Goal: Information Seeking & Learning: Learn about a topic

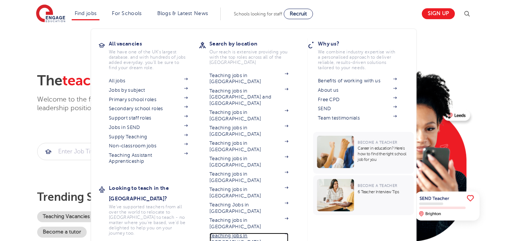
click at [245, 232] on link "Teaching jobs in [GEOGRAPHIC_DATA]" at bounding box center [248, 238] width 79 height 12
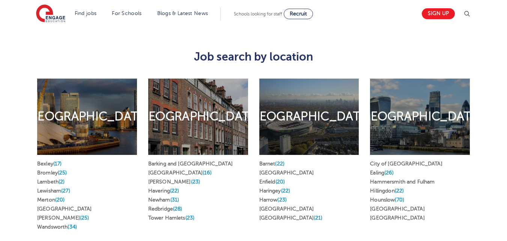
scroll to position [345, 0]
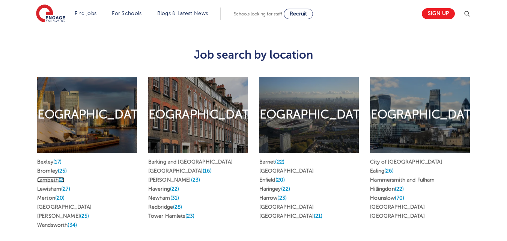
click at [48, 177] on link "Lambeth (2)" at bounding box center [50, 180] width 27 height 6
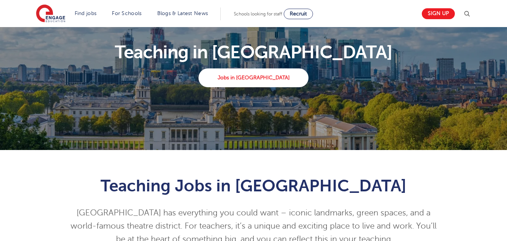
scroll to position [0, 0]
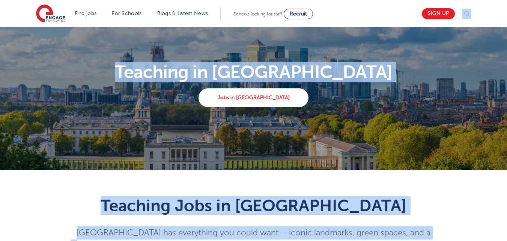
drag, startPoint x: 408, startPoint y: 26, endPoint x: 512, endPoint y: 239, distance: 237.9
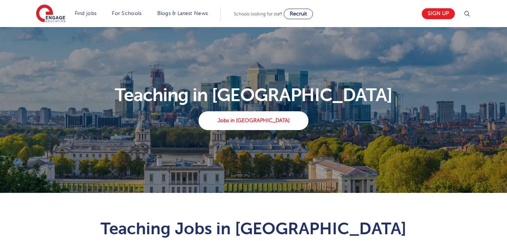
click at [384, 19] on section "Find jobs All vacancies We have one of the UK's largest database. and with hund…" at bounding box center [226, 13] width 381 height 27
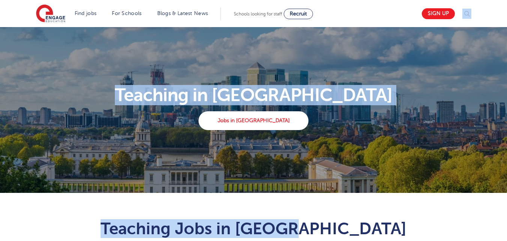
drag, startPoint x: 384, startPoint y: 19, endPoint x: 500, endPoint y: 213, distance: 226.3
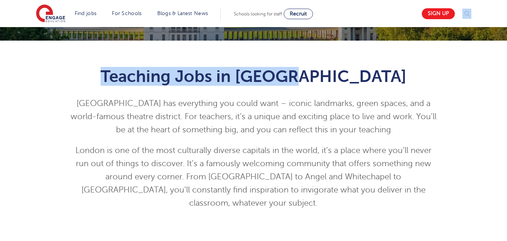
scroll to position [165, 0]
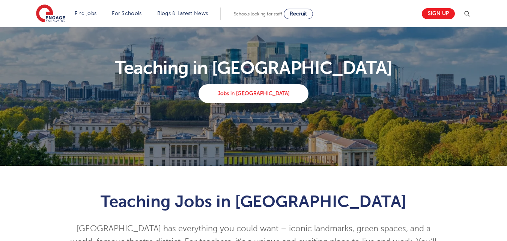
scroll to position [0, 0]
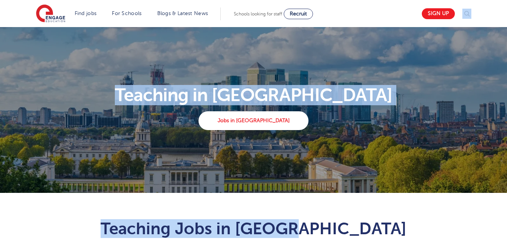
drag, startPoint x: 399, startPoint y: 12, endPoint x: 508, endPoint y: 218, distance: 233.2
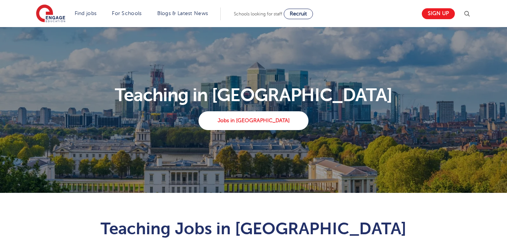
click at [386, 14] on section "Find jobs All vacancies We have one of the UK's largest database. and with hund…" at bounding box center [226, 13] width 381 height 27
drag, startPoint x: 373, startPoint y: 23, endPoint x: 422, endPoint y: 162, distance: 147.7
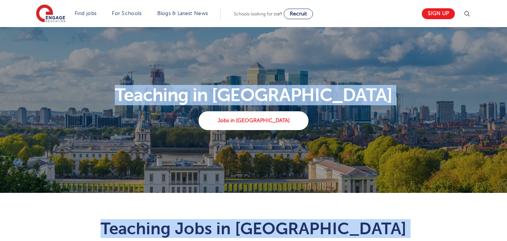
drag, startPoint x: 358, startPoint y: 128, endPoint x: 512, endPoint y: 75, distance: 163.1
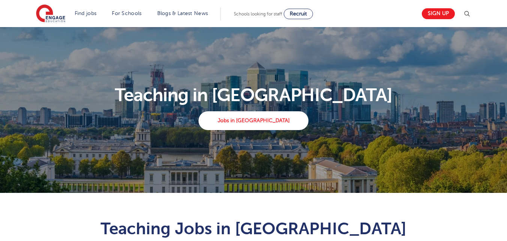
click at [389, 24] on section "Find jobs All vacancies We have one of the UK's largest database. and with hund…" at bounding box center [226, 13] width 381 height 27
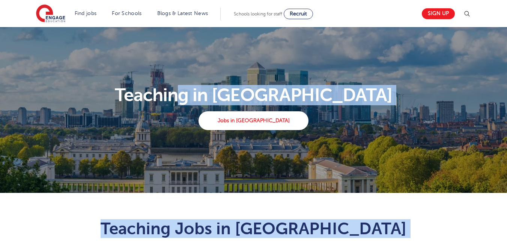
drag, startPoint x: 397, startPoint y: 217, endPoint x: 238, endPoint y: -30, distance: 293.6
